Goal: Task Accomplishment & Management: Manage account settings

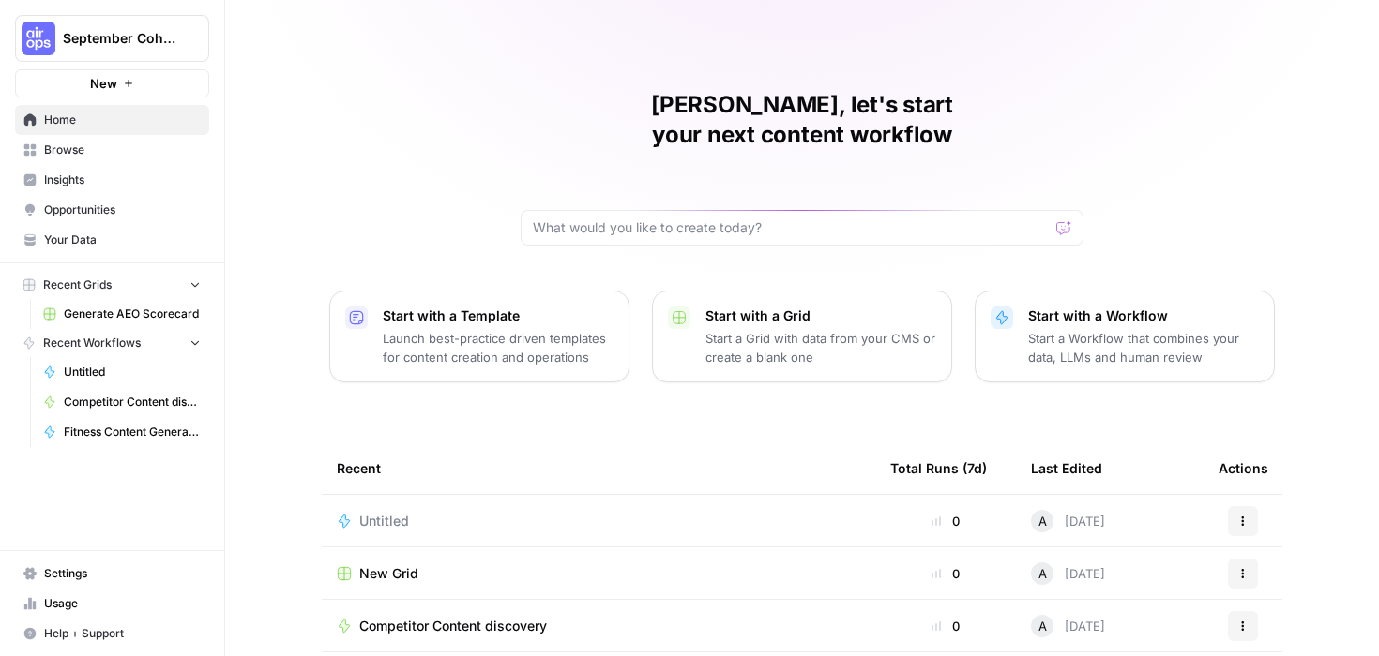
click at [54, 578] on span "Settings" at bounding box center [122, 573] width 157 height 17
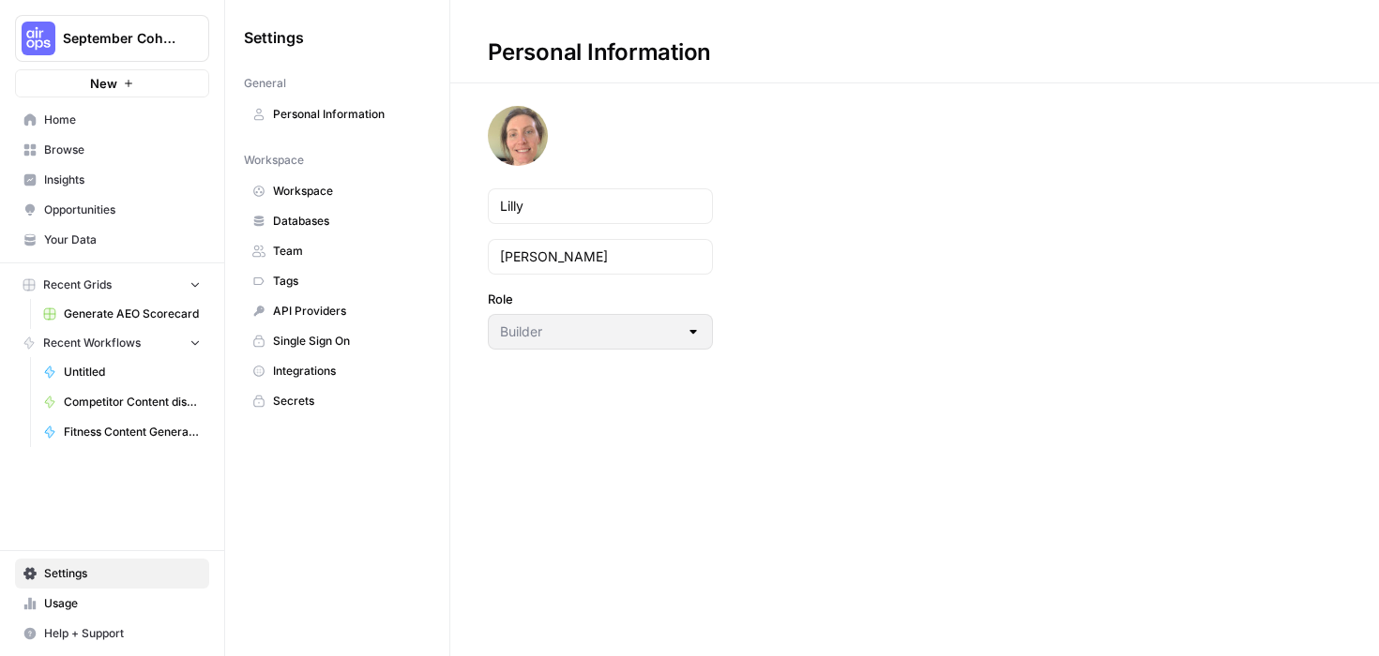
click at [307, 242] on link "Team" at bounding box center [337, 251] width 187 height 30
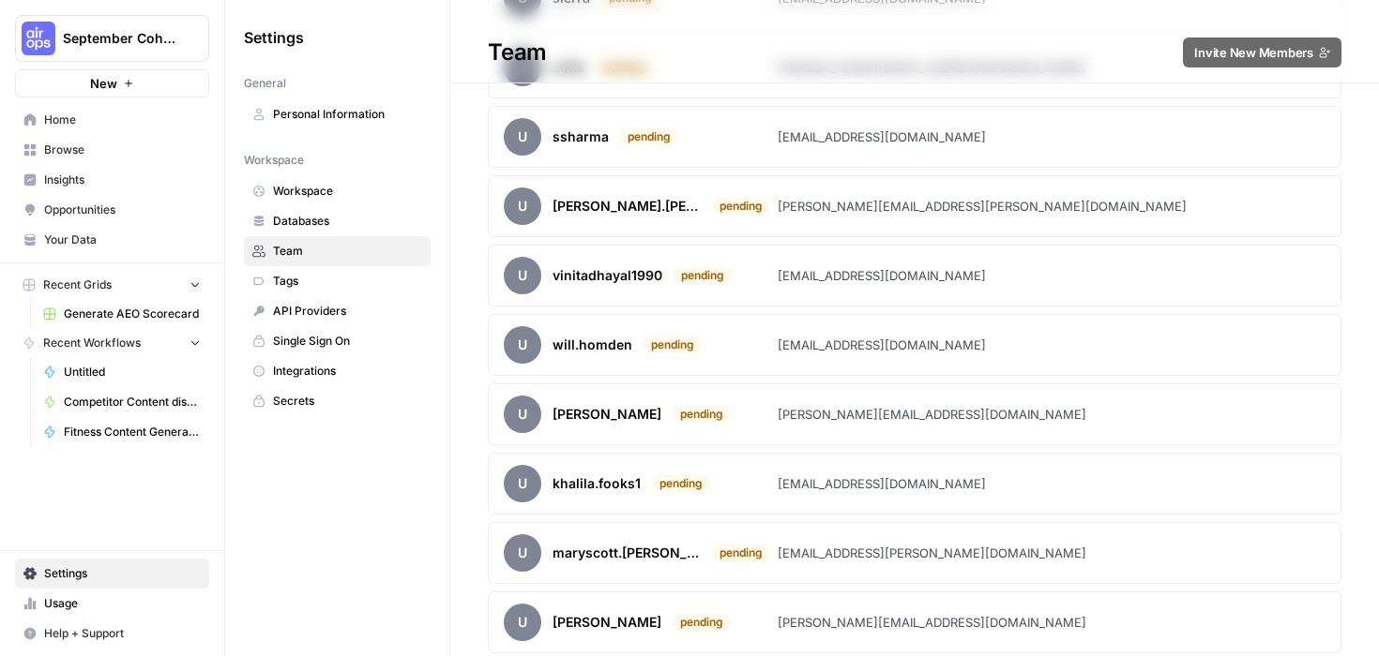
scroll to position [7500, 0]
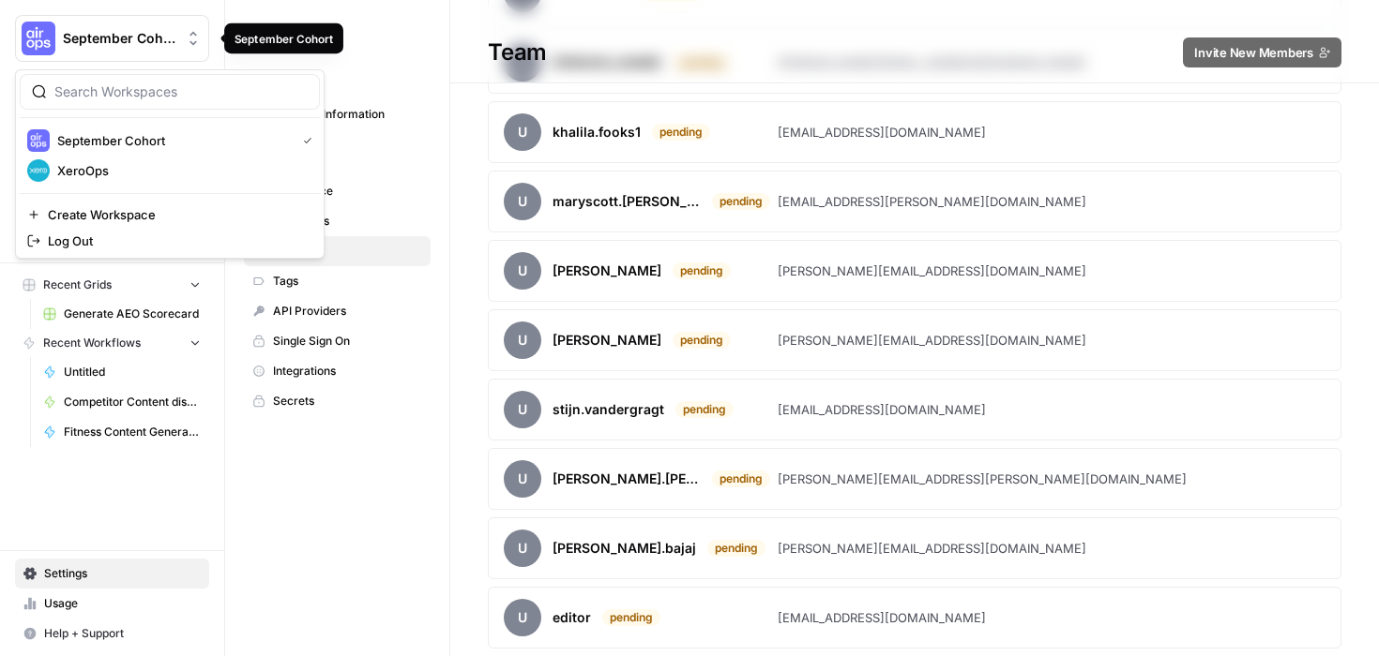
click at [105, 40] on span "September Cohort" at bounding box center [119, 38] width 113 height 19
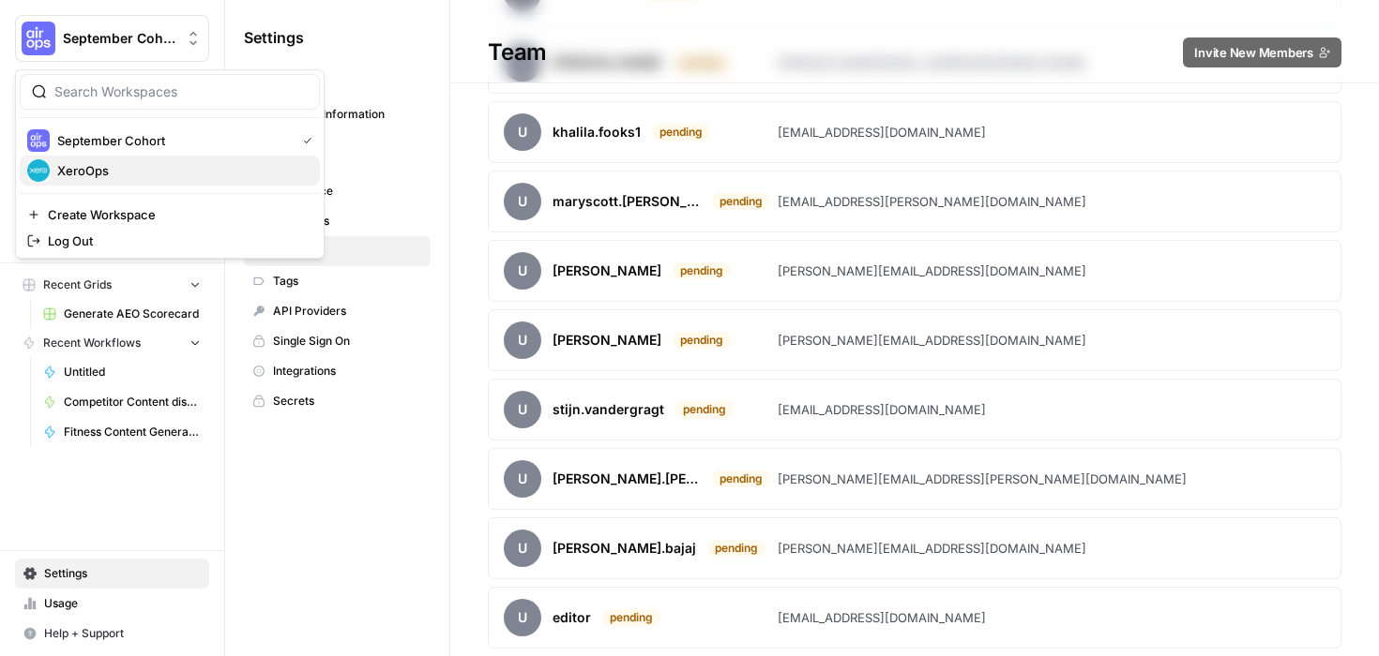
click at [91, 174] on span "XeroOps" at bounding box center [181, 170] width 248 height 19
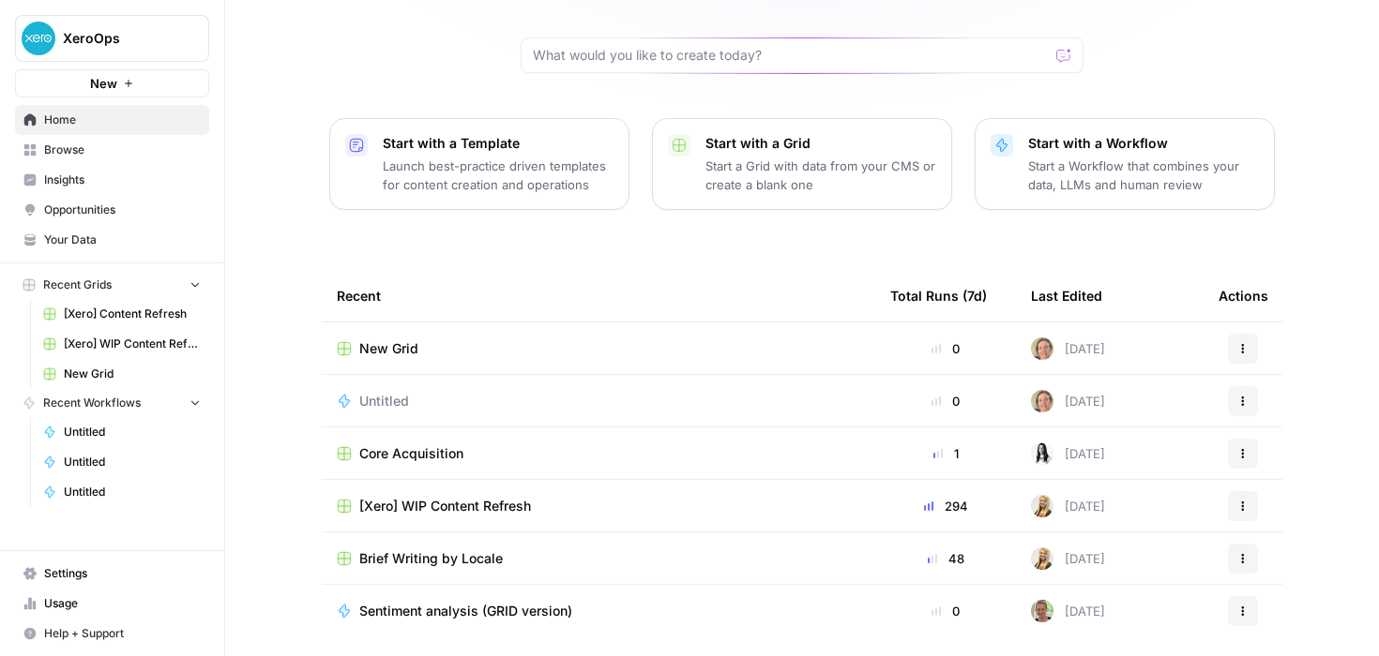
scroll to position [206, 0]
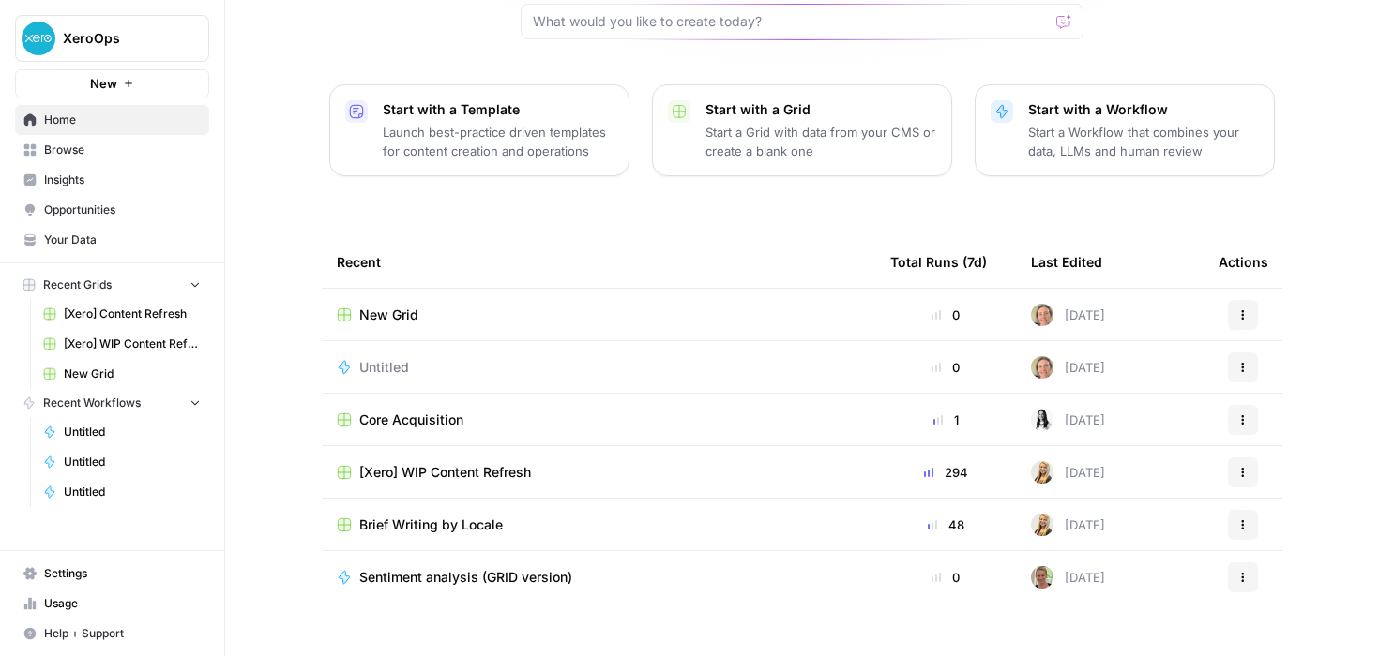
click at [62, 598] on span "Usage" at bounding box center [122, 603] width 157 height 17
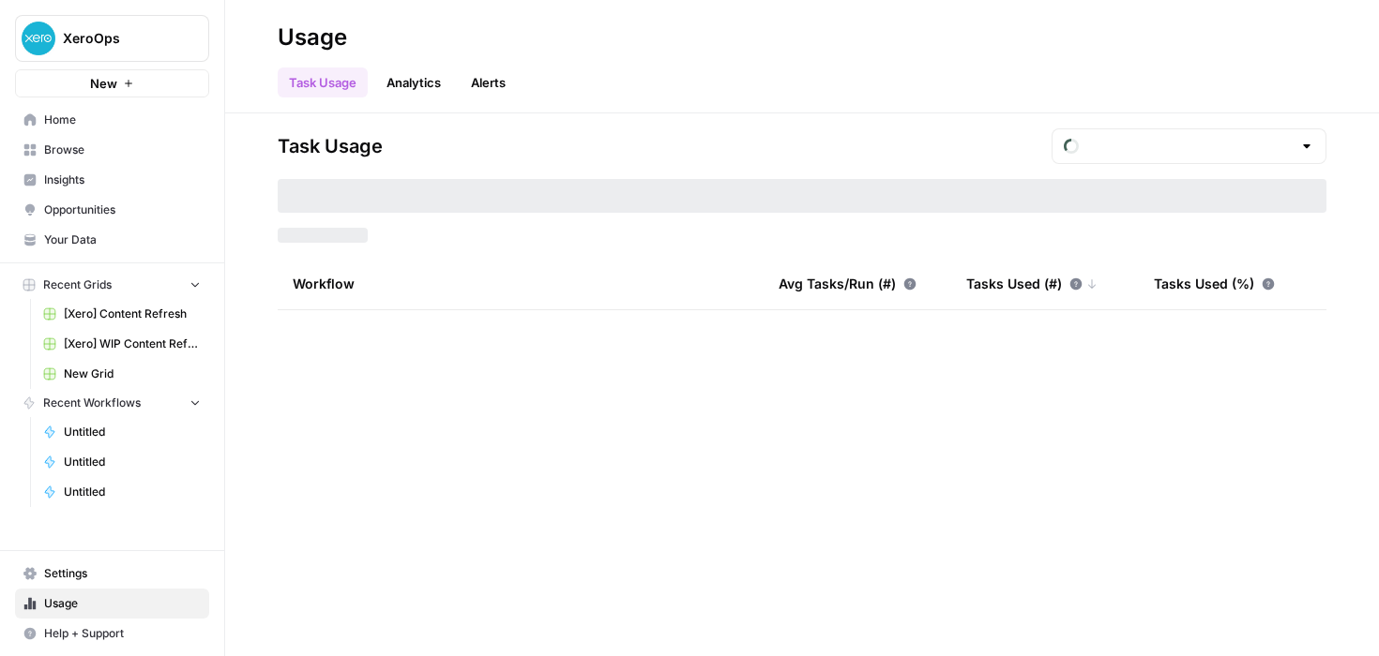
type input "September Tasks"
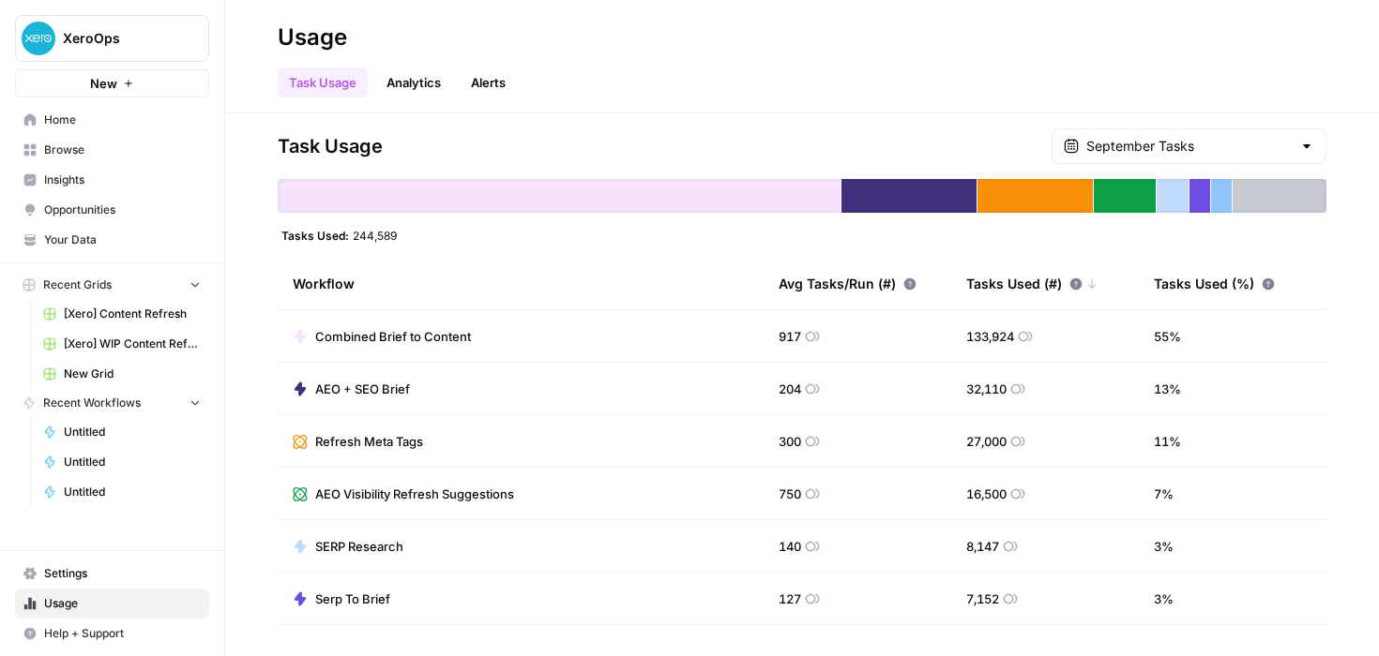
click at [72, 571] on span "Settings" at bounding box center [122, 573] width 157 height 17
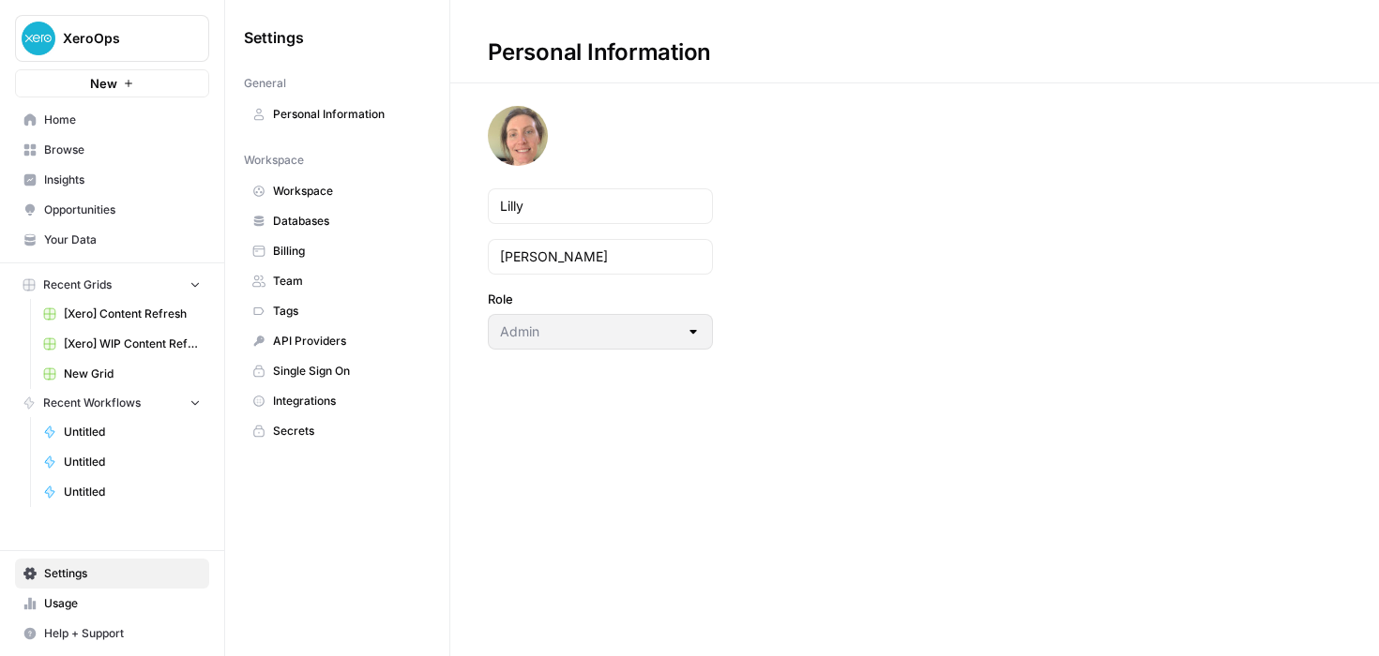
click at [276, 281] on span "Team" at bounding box center [347, 281] width 149 height 17
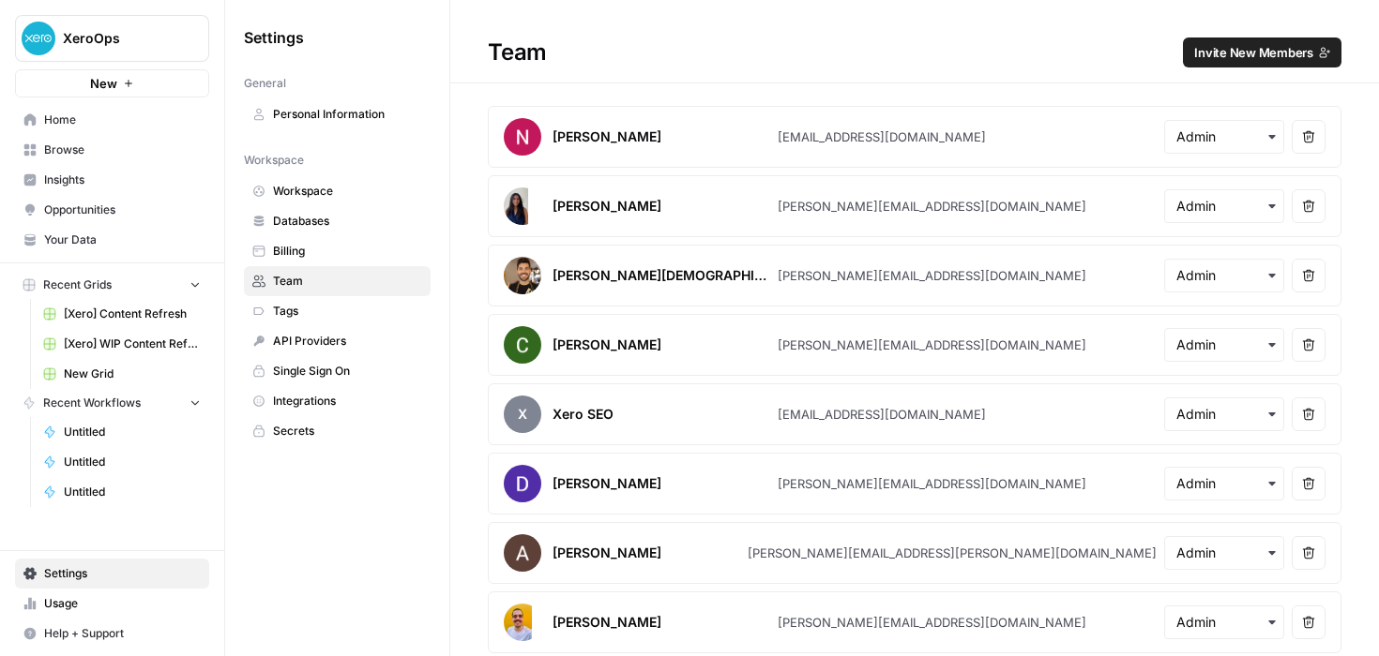
click at [1271, 53] on span "Invite New Members" at bounding box center [1253, 52] width 119 height 19
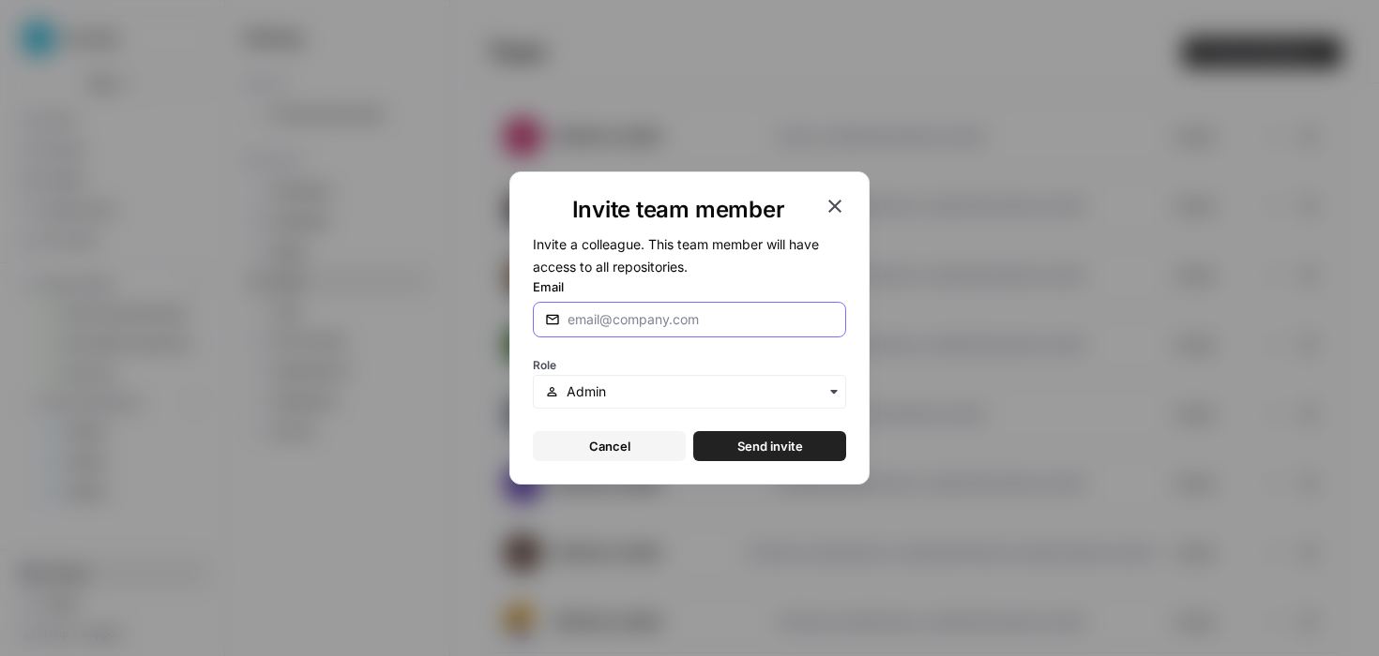
click at [621, 322] on input "Email" at bounding box center [696, 319] width 259 height 19
type input "dan.fell@xero.com"
click at [734, 389] on input "text" at bounding box center [699, 392] width 267 height 19
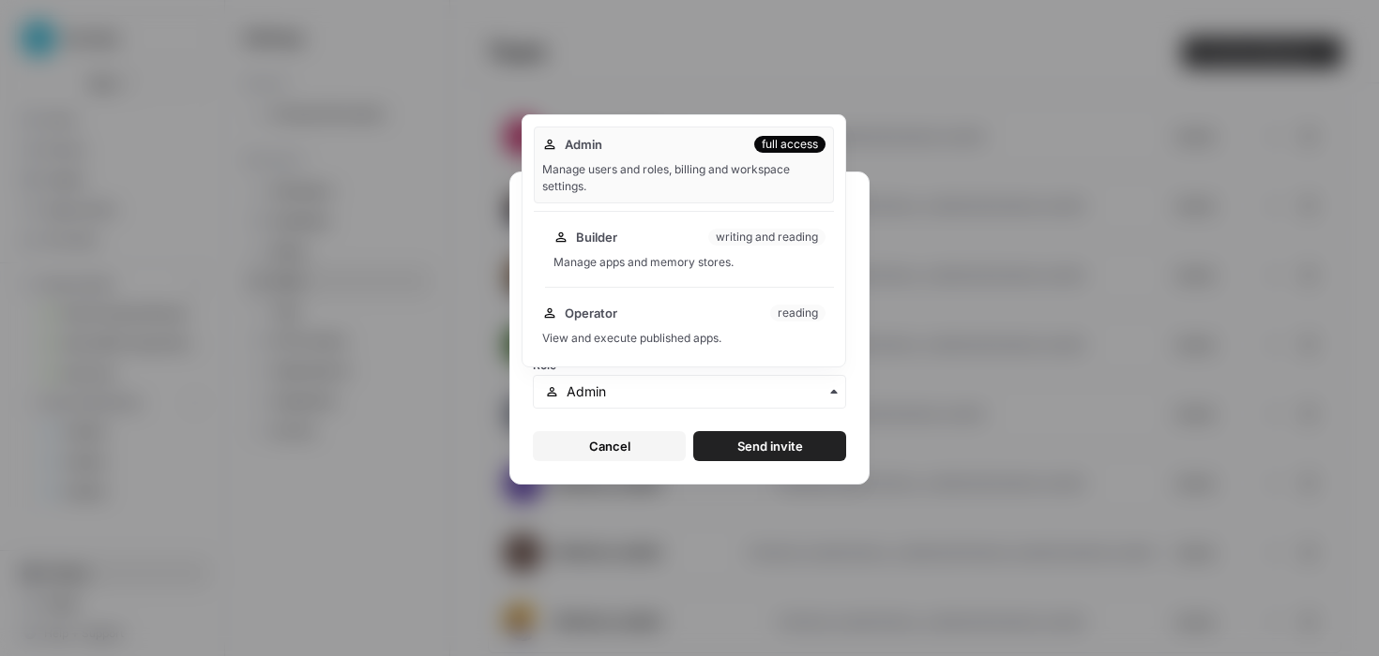
click at [607, 264] on div "Manage apps and memory stores." at bounding box center [689, 262] width 272 height 17
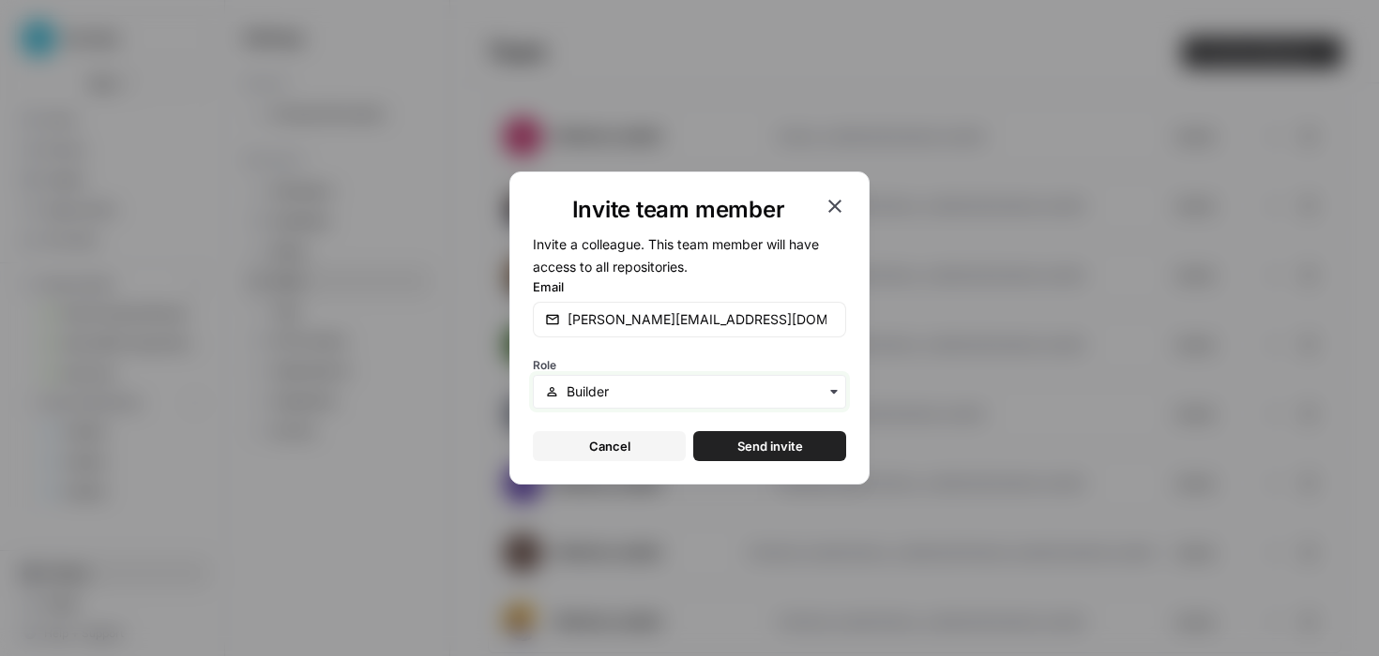
click at [716, 383] on input "text" at bounding box center [699, 392] width 267 height 19
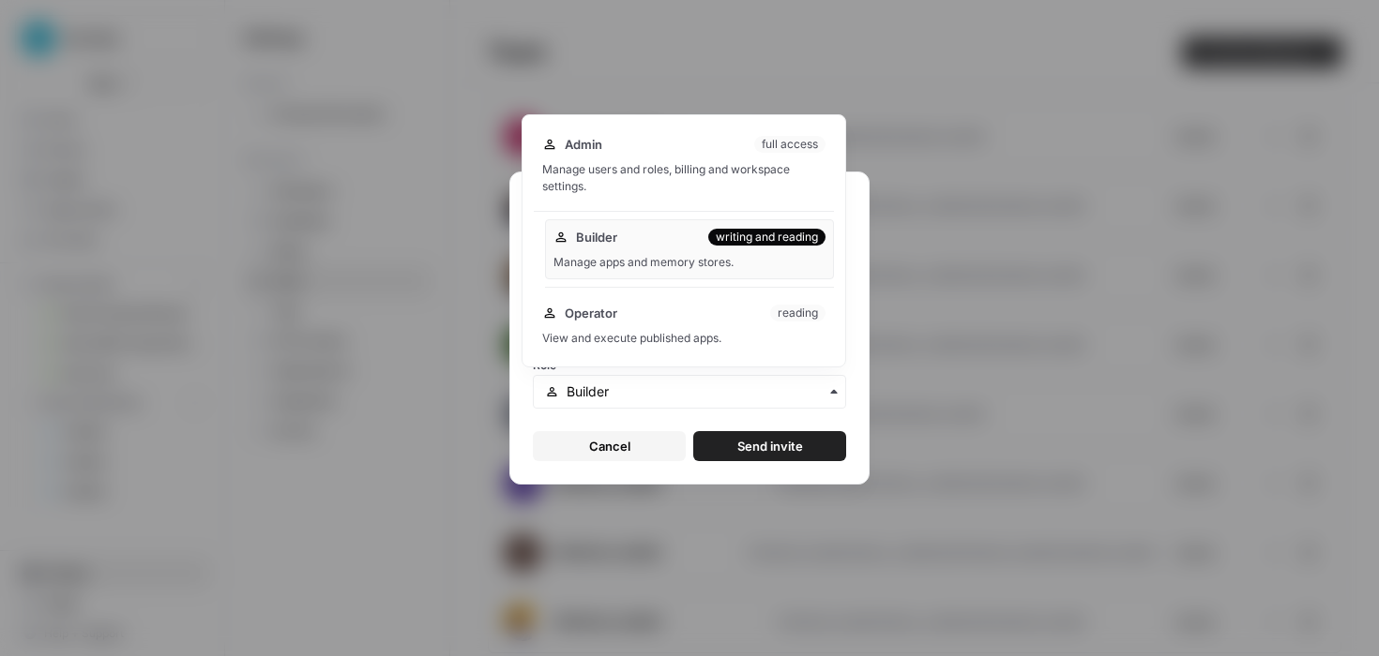
click at [658, 261] on div "Manage apps and memory stores." at bounding box center [689, 262] width 272 height 17
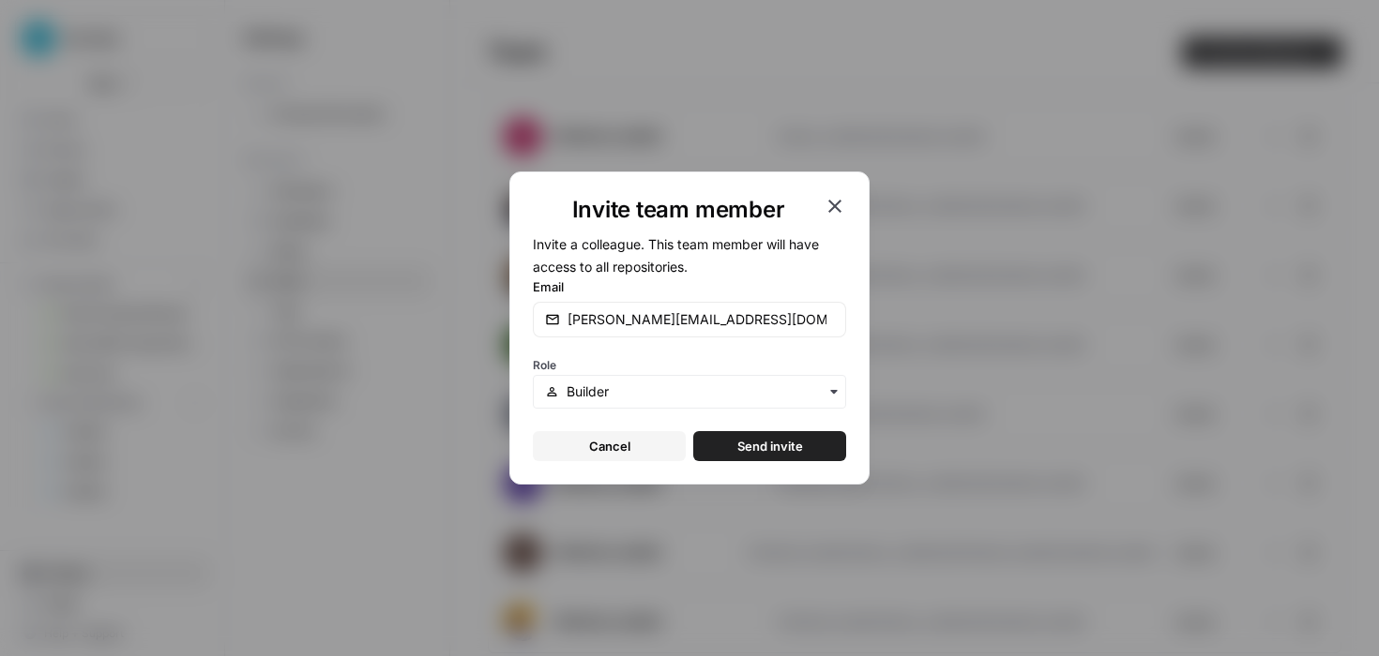
click at [735, 446] on button "Send invite" at bounding box center [769, 446] width 153 height 30
